Goal: Find specific page/section: Find specific page/section

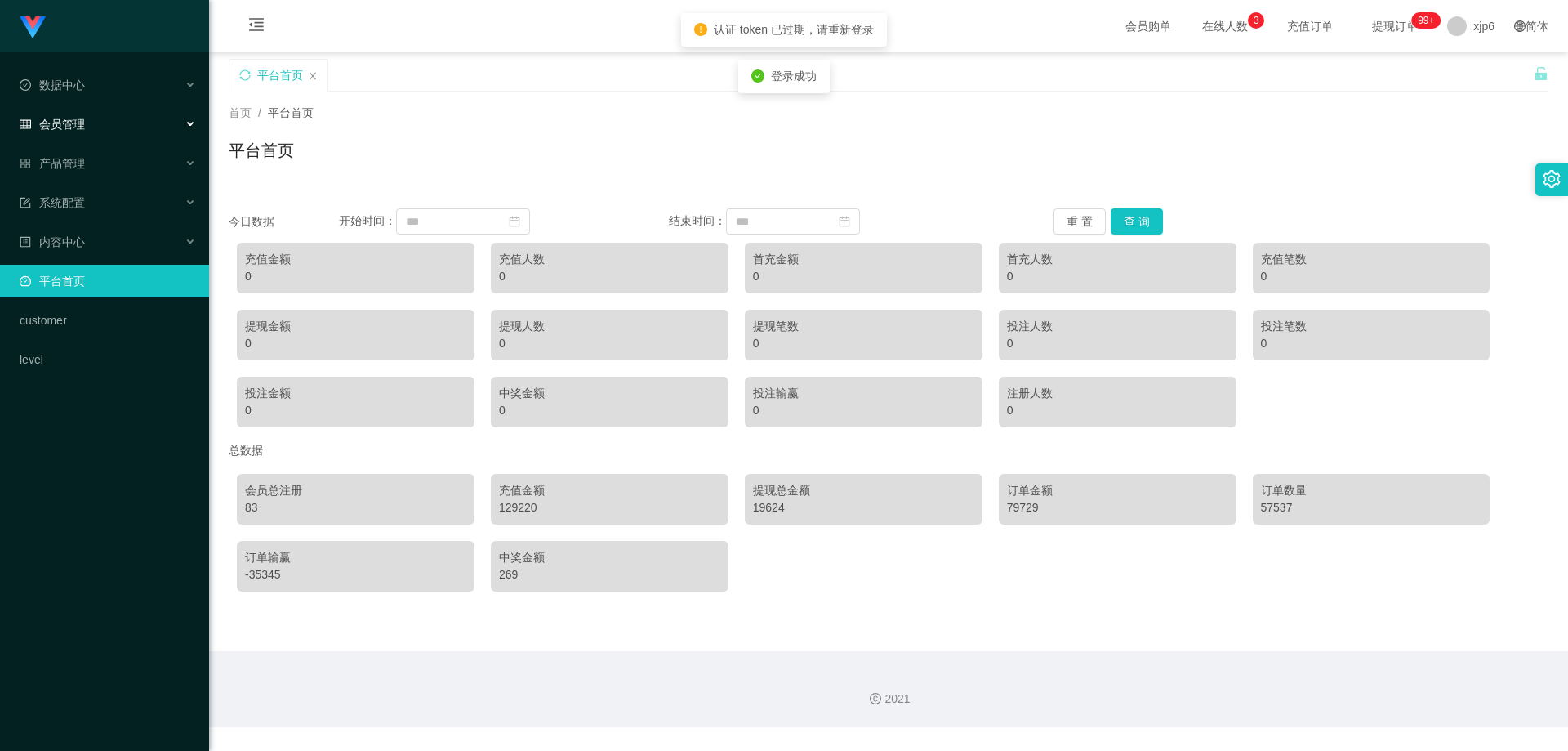
click at [86, 124] on div "会员管理" at bounding box center [104, 124] width 209 height 33
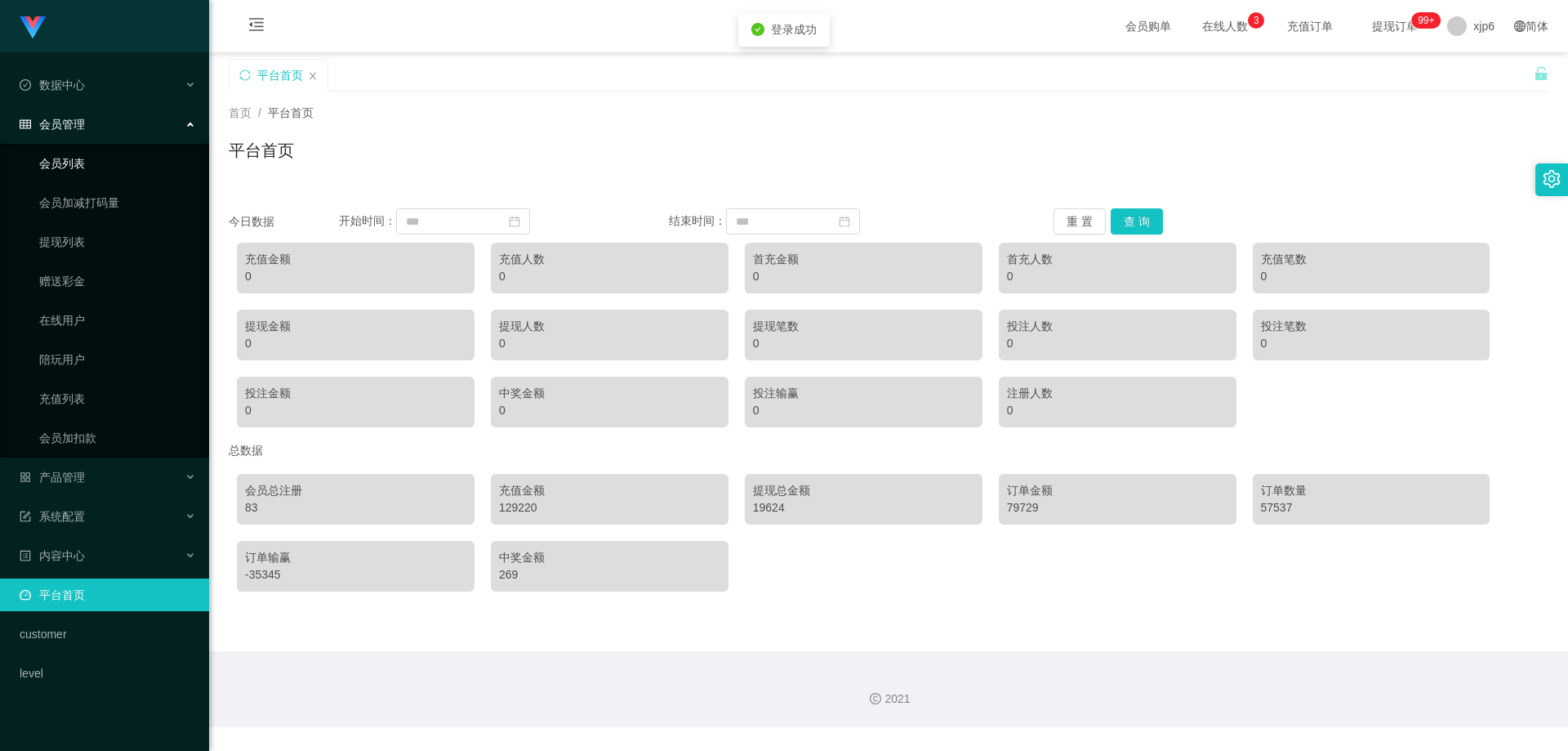
click at [74, 168] on link "会员列表" at bounding box center [117, 164] width 156 height 33
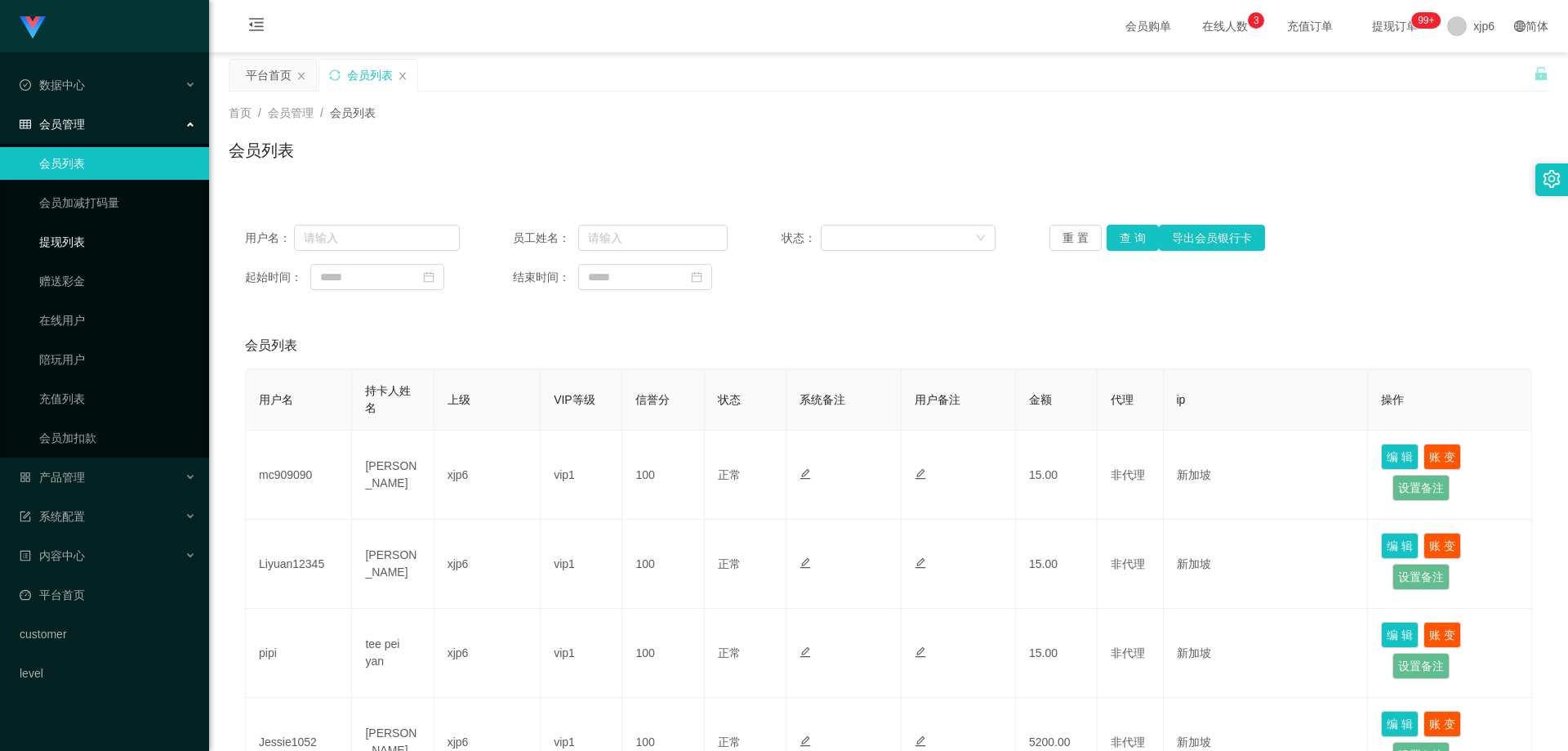
click at [71, 250] on link "提现列表" at bounding box center [117, 242] width 156 height 33
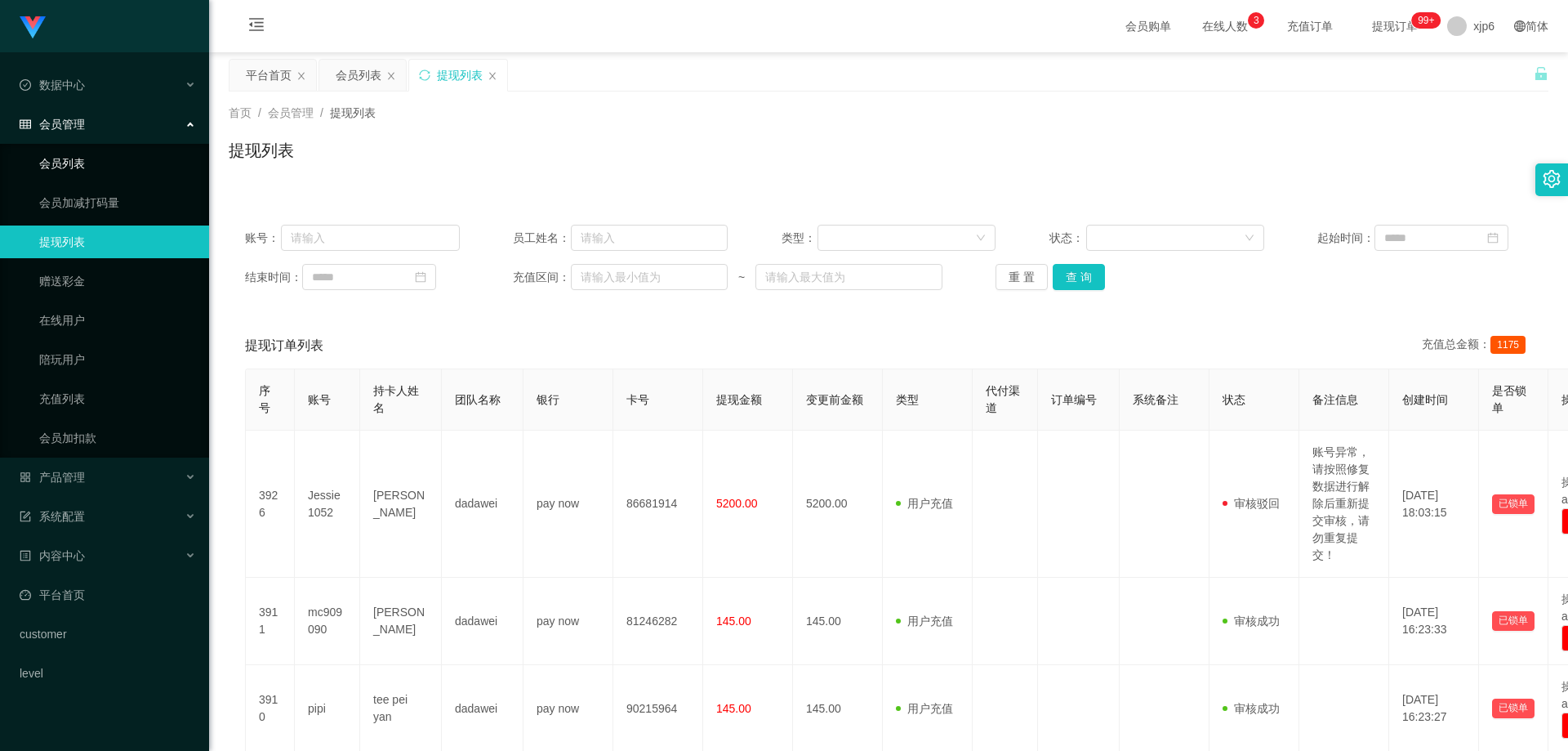
click at [82, 156] on link "会员列表" at bounding box center [117, 164] width 156 height 33
